Goal: Information Seeking & Learning: Learn about a topic

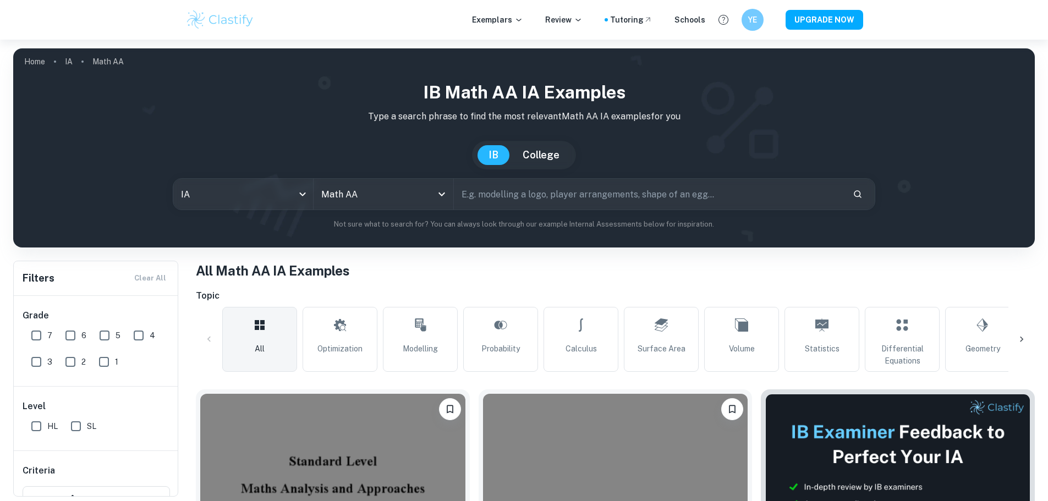
drag, startPoint x: 221, startPoint y: 7, endPoint x: 196, endPoint y: 26, distance: 31.0
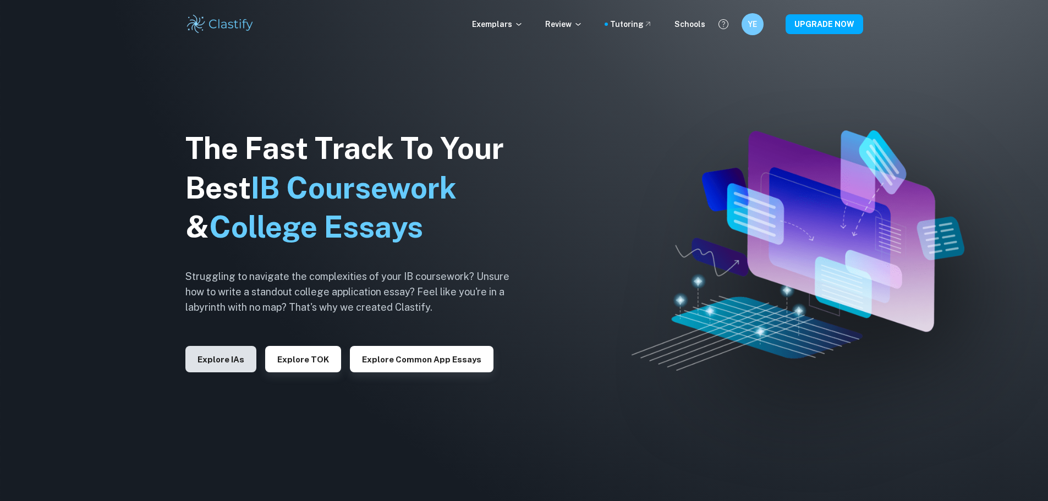
click at [221, 369] on button "Explore IAs" at bounding box center [220, 359] width 71 height 26
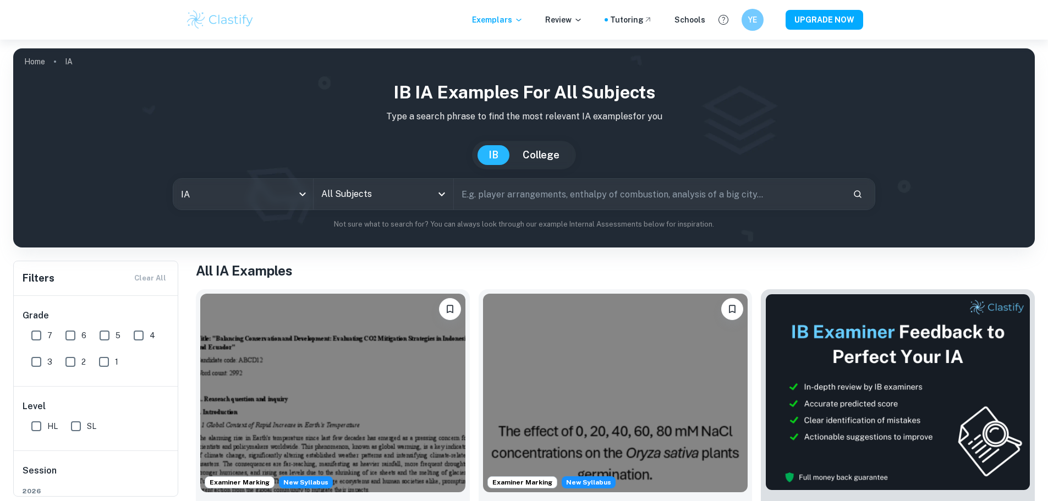
click at [340, 195] on input "All Subjects" at bounding box center [375, 194] width 113 height 21
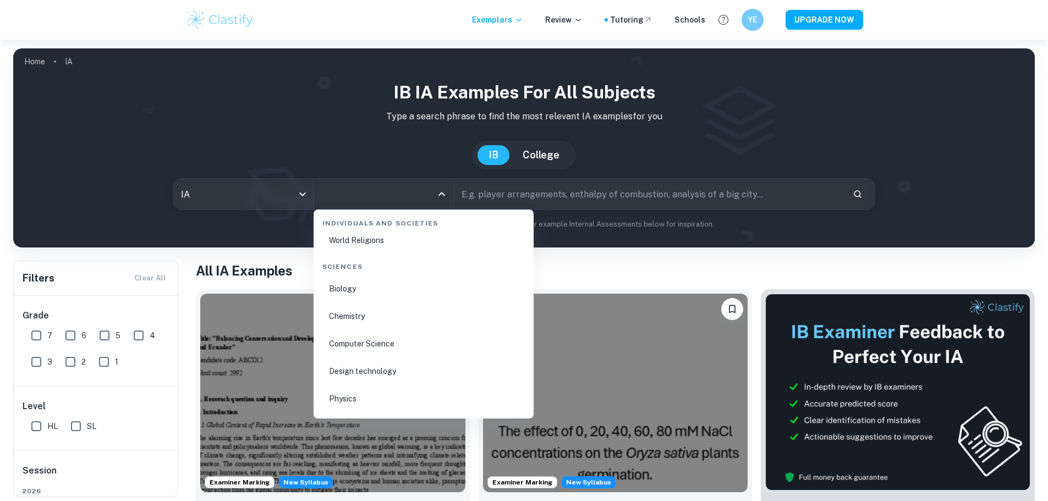
scroll to position [1706, 0]
click at [390, 376] on li "Physics" at bounding box center [423, 367] width 211 height 25
type input "Physics"
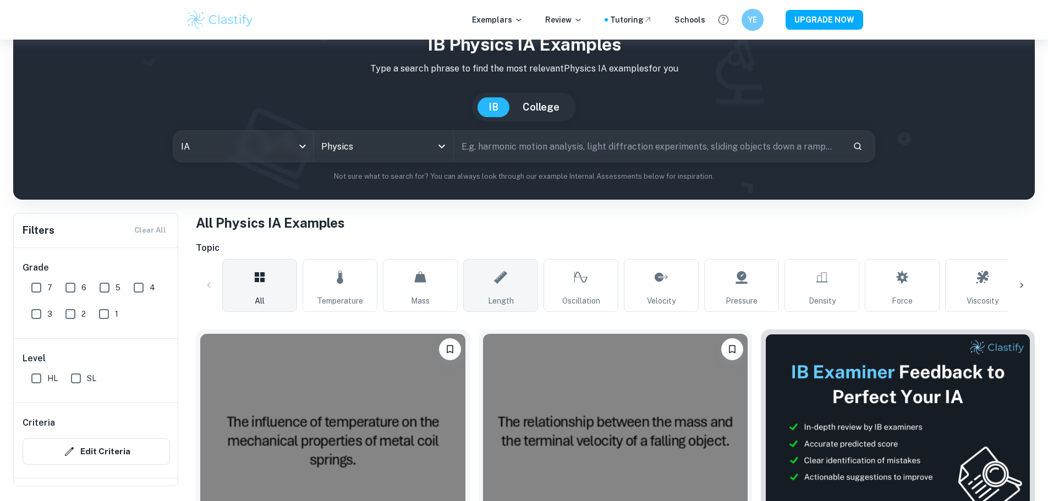
scroll to position [55, 0]
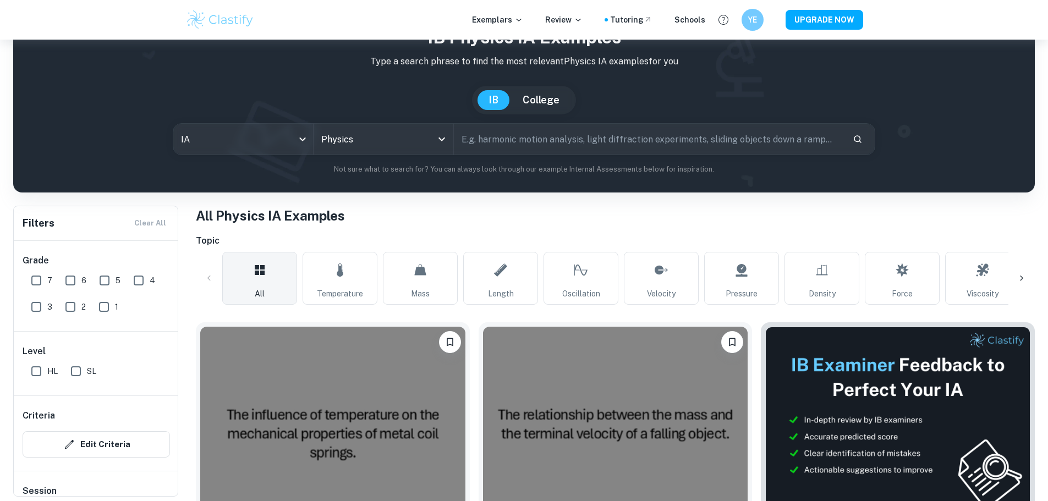
click at [1023, 285] on div at bounding box center [1022, 278] width 26 height 26
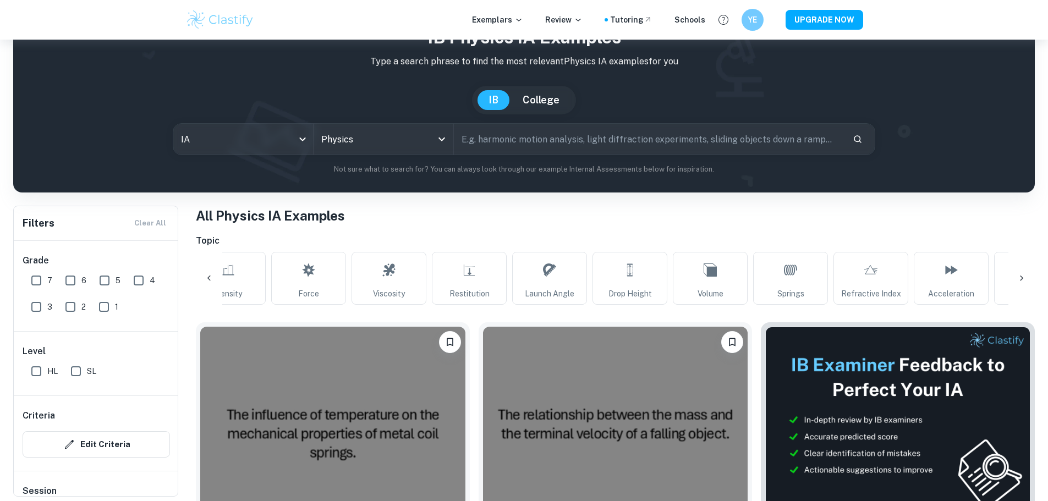
scroll to position [0, 737]
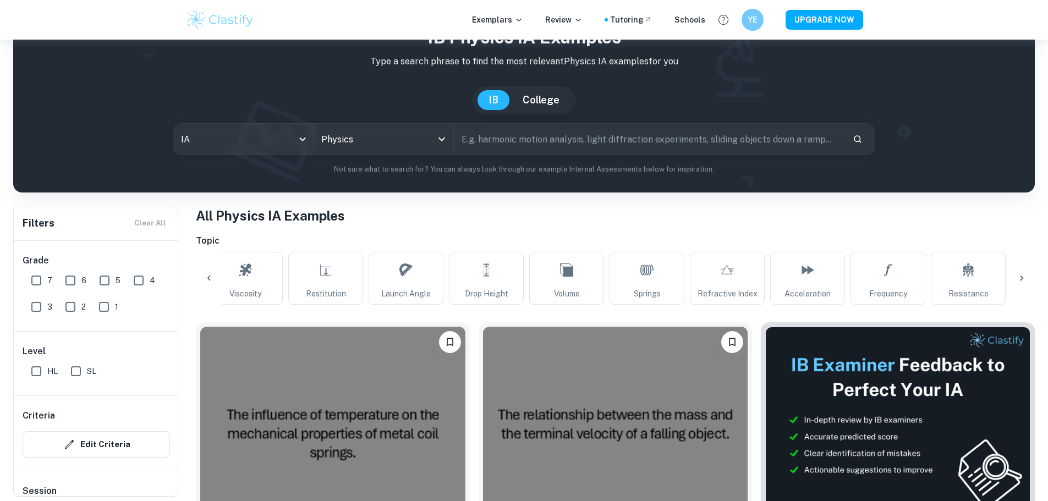
click at [1023, 285] on div at bounding box center [1022, 278] width 26 height 26
click at [205, 282] on icon at bounding box center [209, 278] width 11 height 11
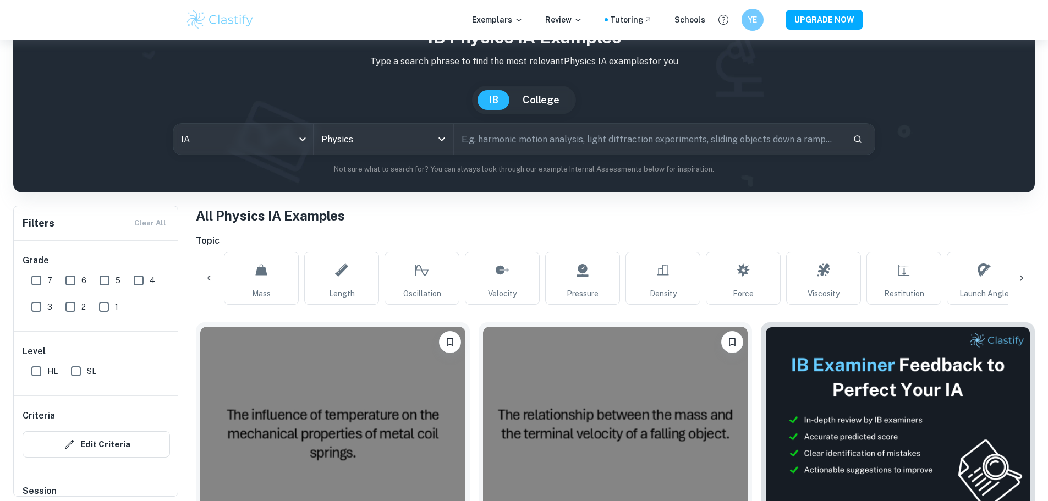
scroll to position [0, 158]
click at [205, 282] on icon at bounding box center [209, 278] width 11 height 11
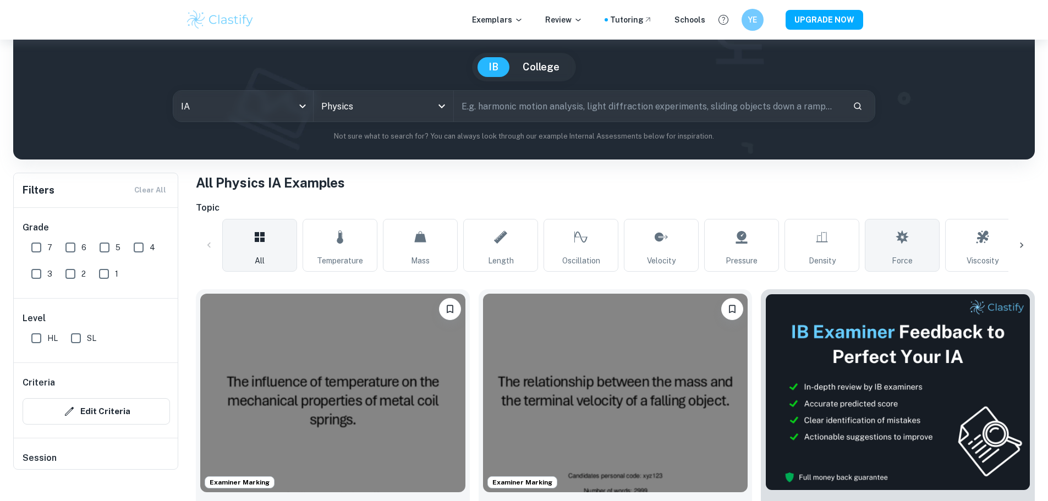
scroll to position [165, 0]
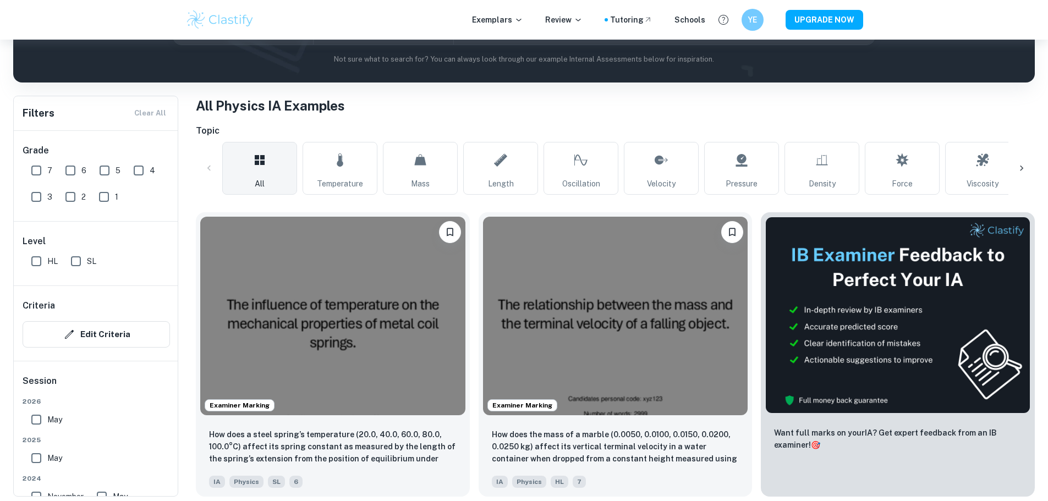
click at [1027, 171] on icon at bounding box center [1022, 168] width 11 height 11
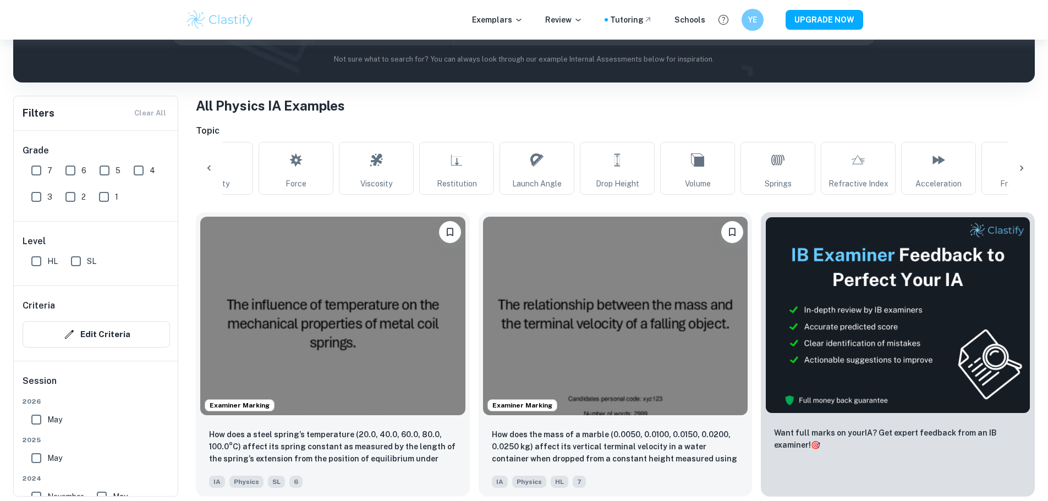
scroll to position [0, 737]
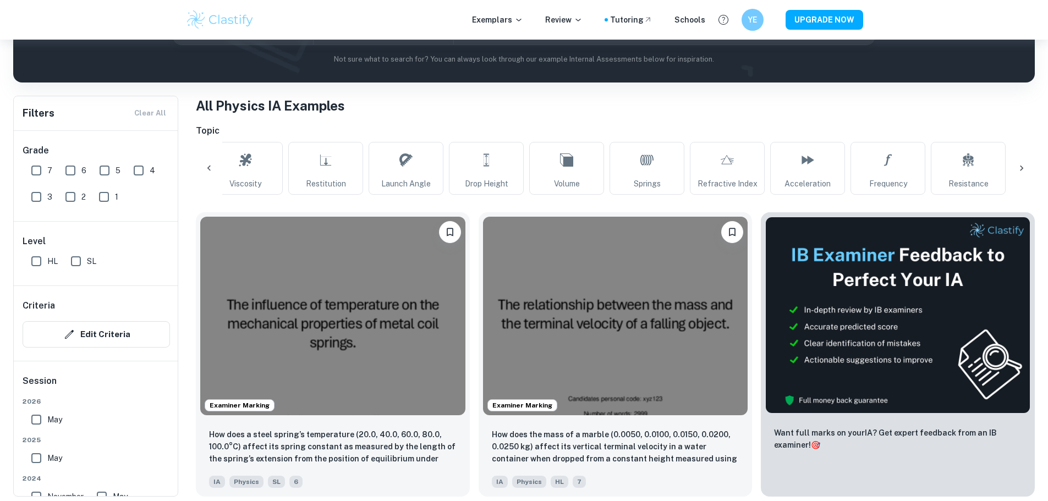
drag, startPoint x: 734, startPoint y: 178, endPoint x: 681, endPoint y: 199, distance: 57.5
click at [735, 178] on span "Refractive Index" at bounding box center [728, 184] width 60 height 12
type input "Refractive Index"
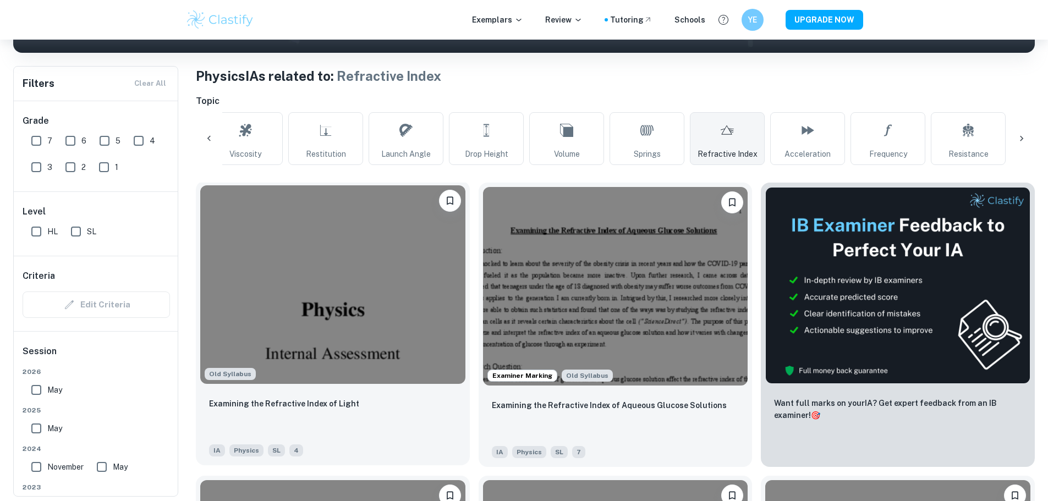
scroll to position [220, 0]
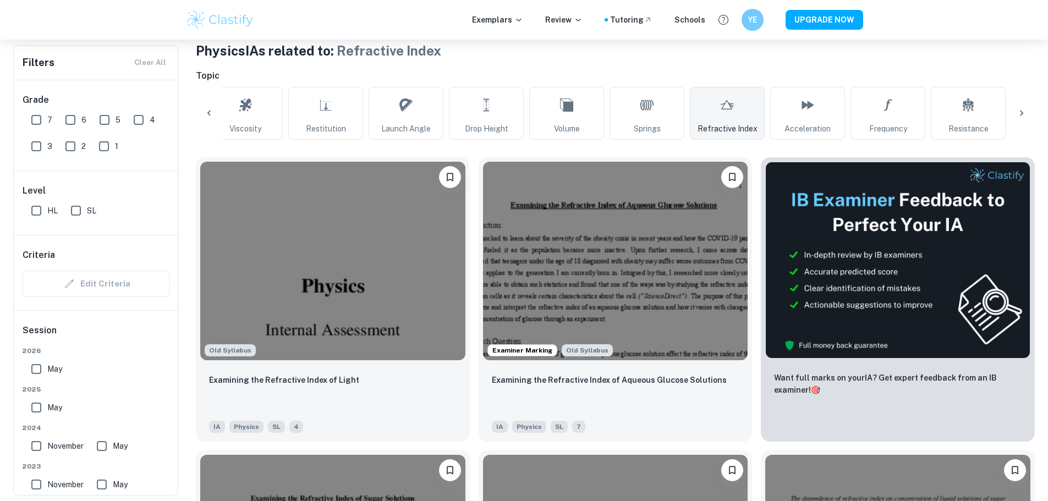
click at [34, 123] on input "7" at bounding box center [36, 120] width 22 height 22
checkbox input "true"
